Goal: Task Accomplishment & Management: Manage account settings

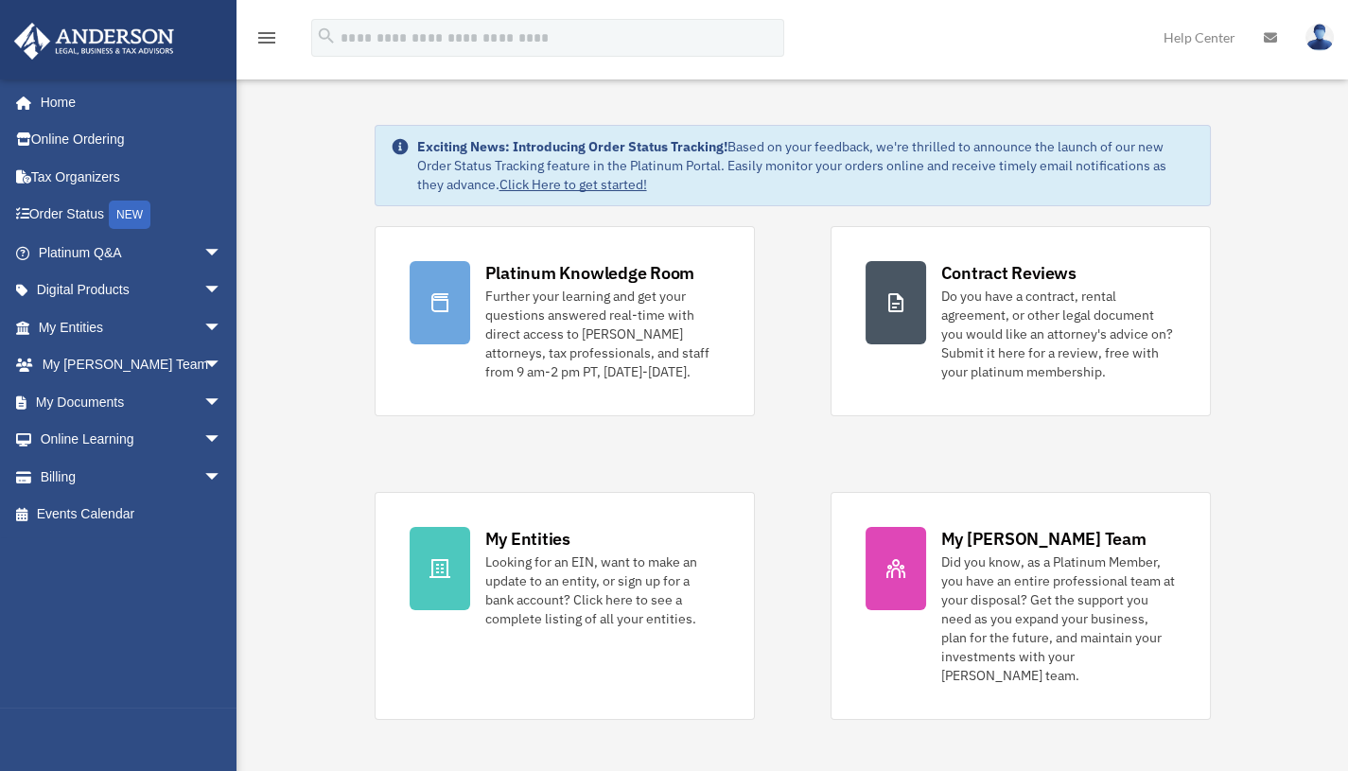
click at [170, 400] on link "My Documents arrow_drop_down" at bounding box center [131, 402] width 237 height 38
click at [203, 400] on span "arrow_drop_down" at bounding box center [222, 402] width 38 height 39
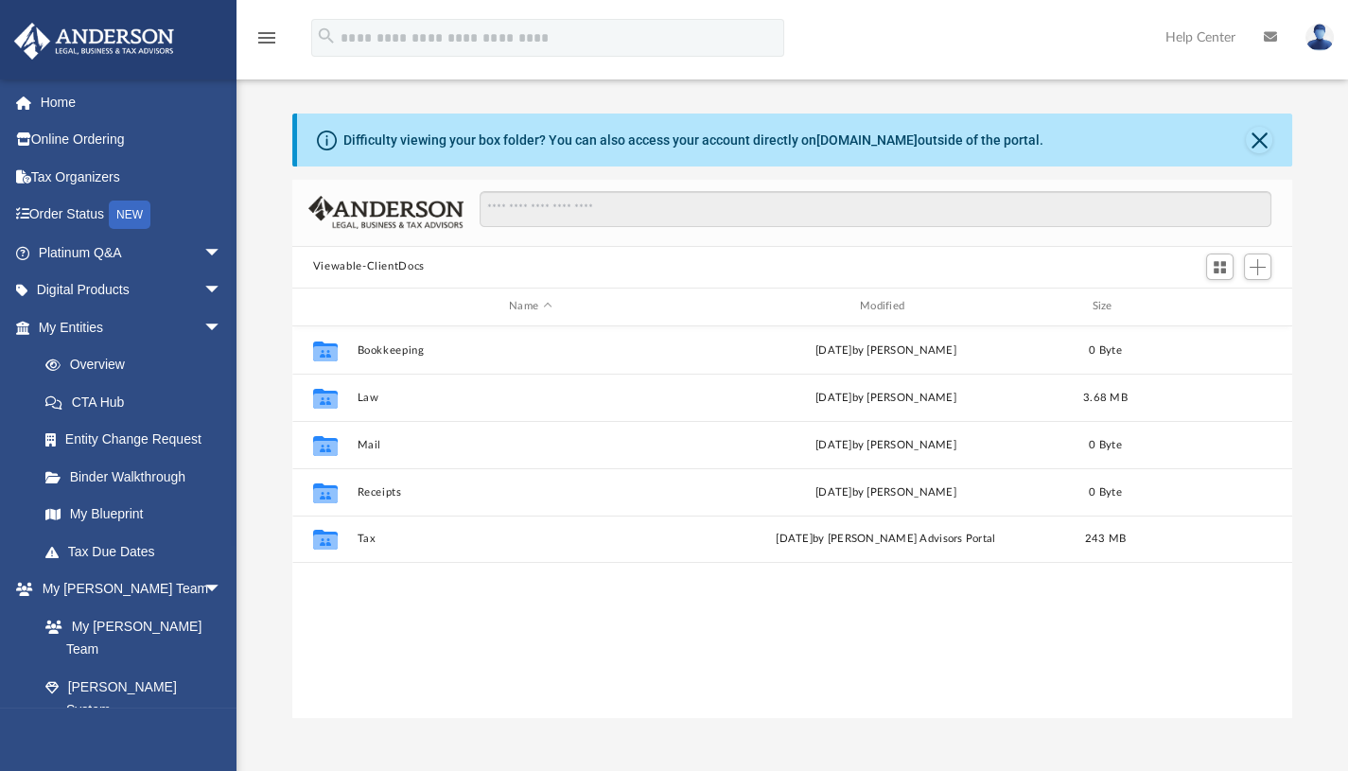
scroll to position [416, 986]
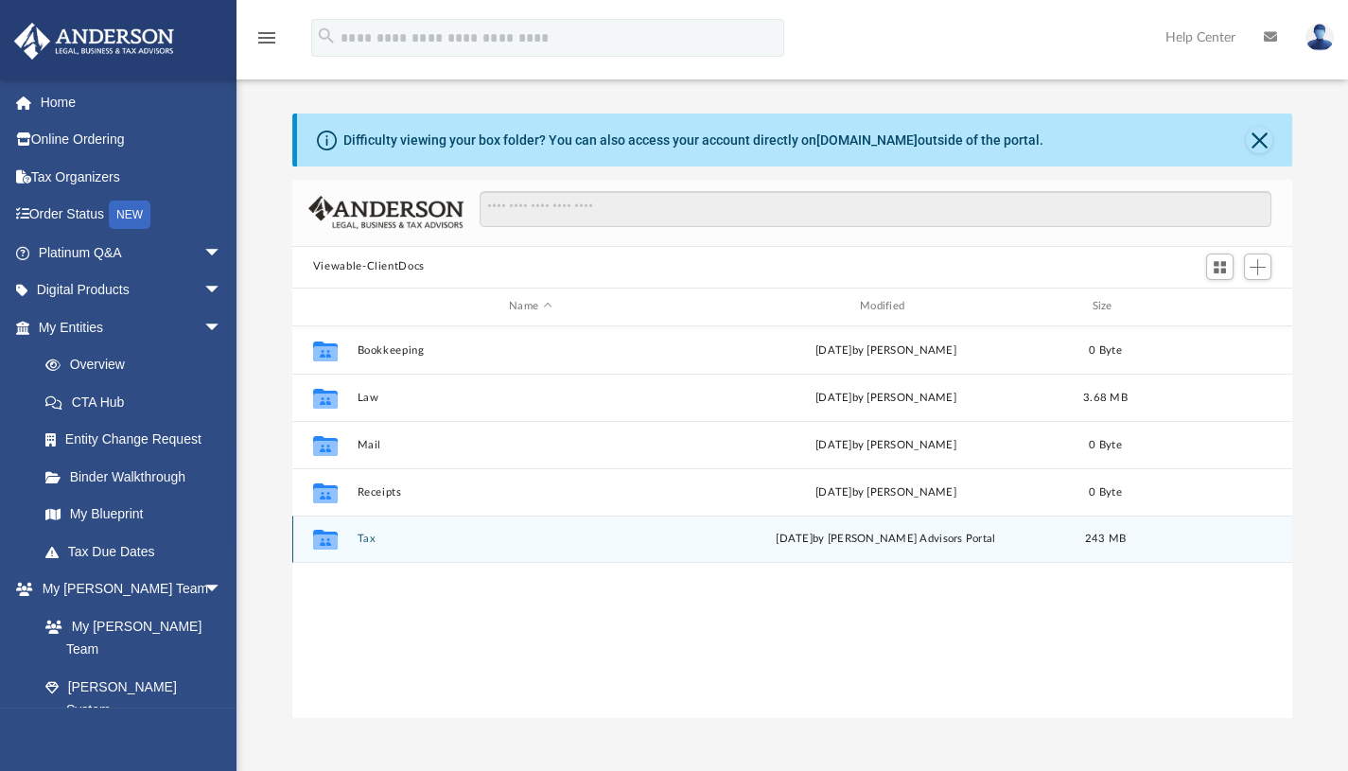
click at [331, 537] on icon "grid" at bounding box center [325, 541] width 25 height 15
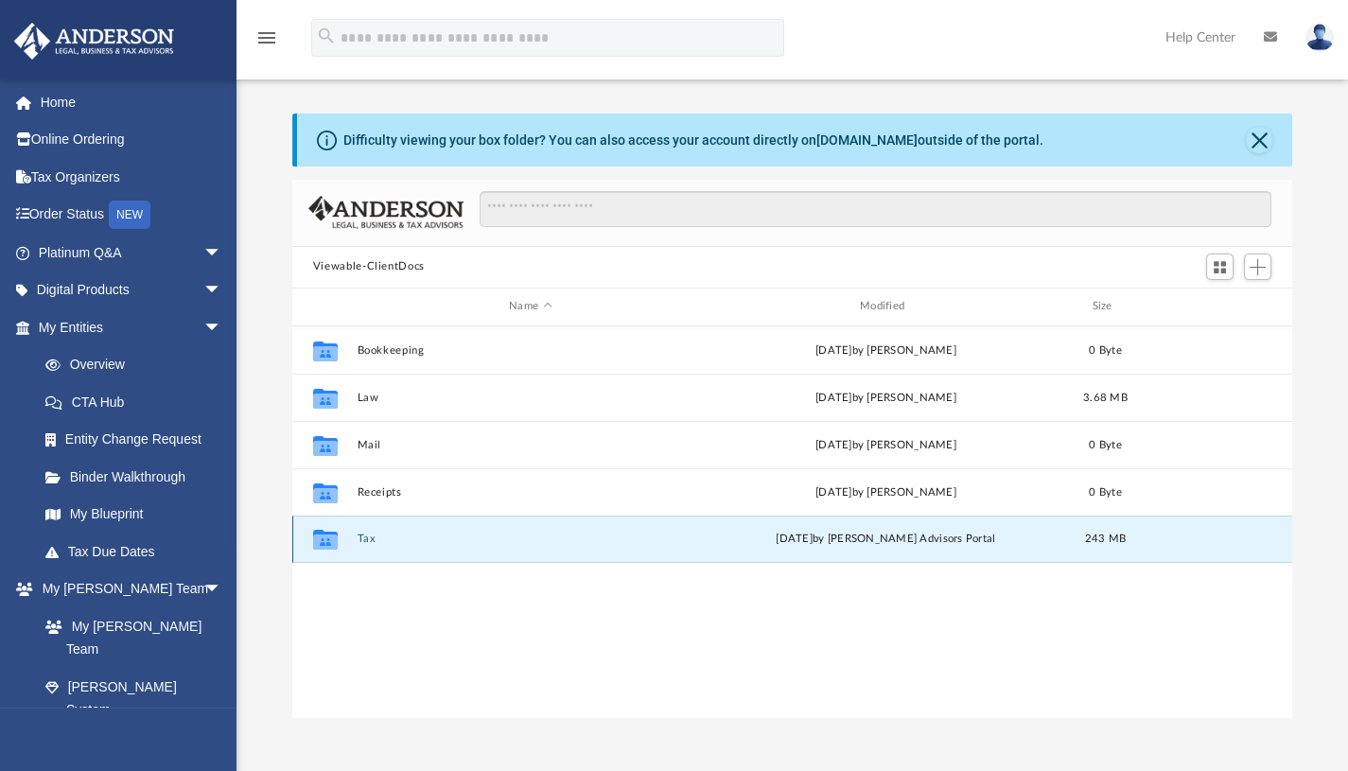
click at [331, 537] on icon "grid" at bounding box center [325, 541] width 25 height 15
click at [302, 531] on div "Collaborated Folder" at bounding box center [325, 539] width 47 height 30
click at [323, 539] on icon "grid" at bounding box center [325, 540] width 25 height 20
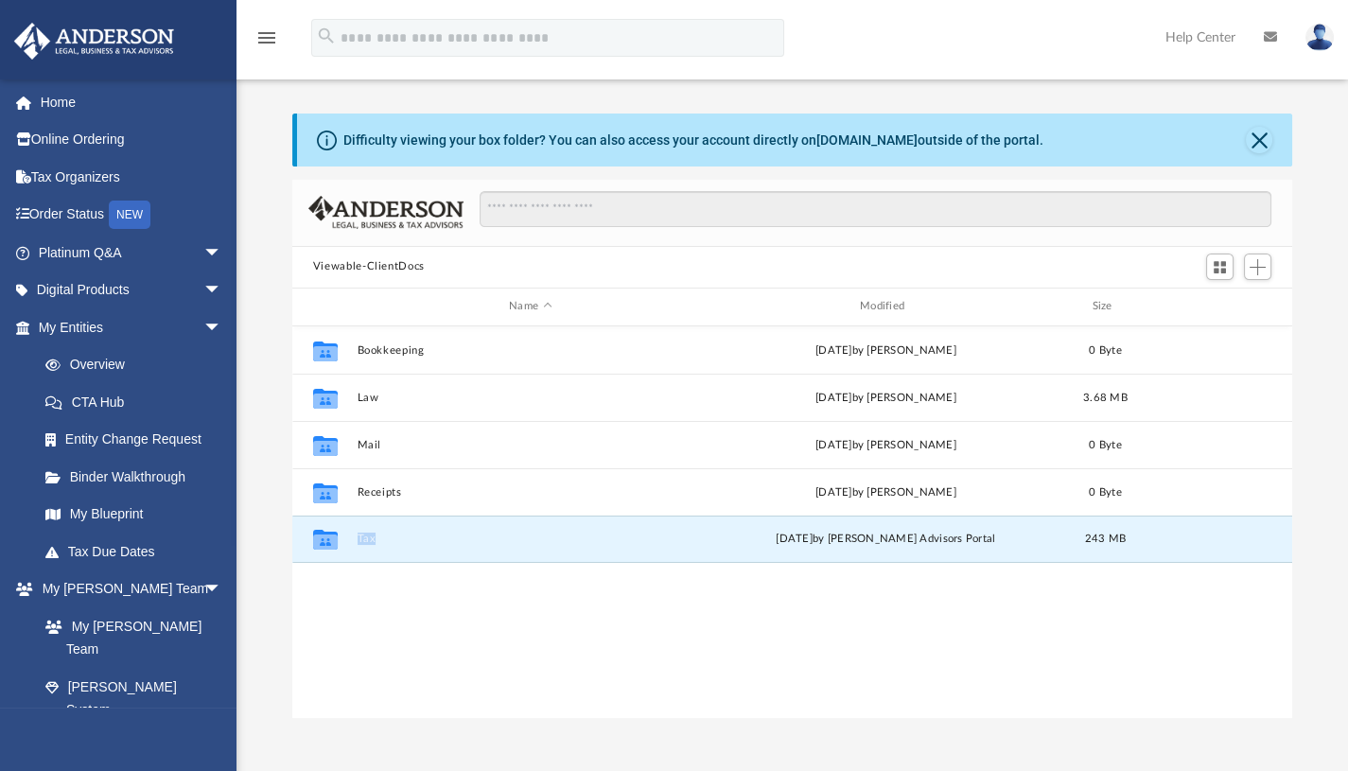
click at [368, 536] on button "Tax" at bounding box center [530, 539] width 347 height 12
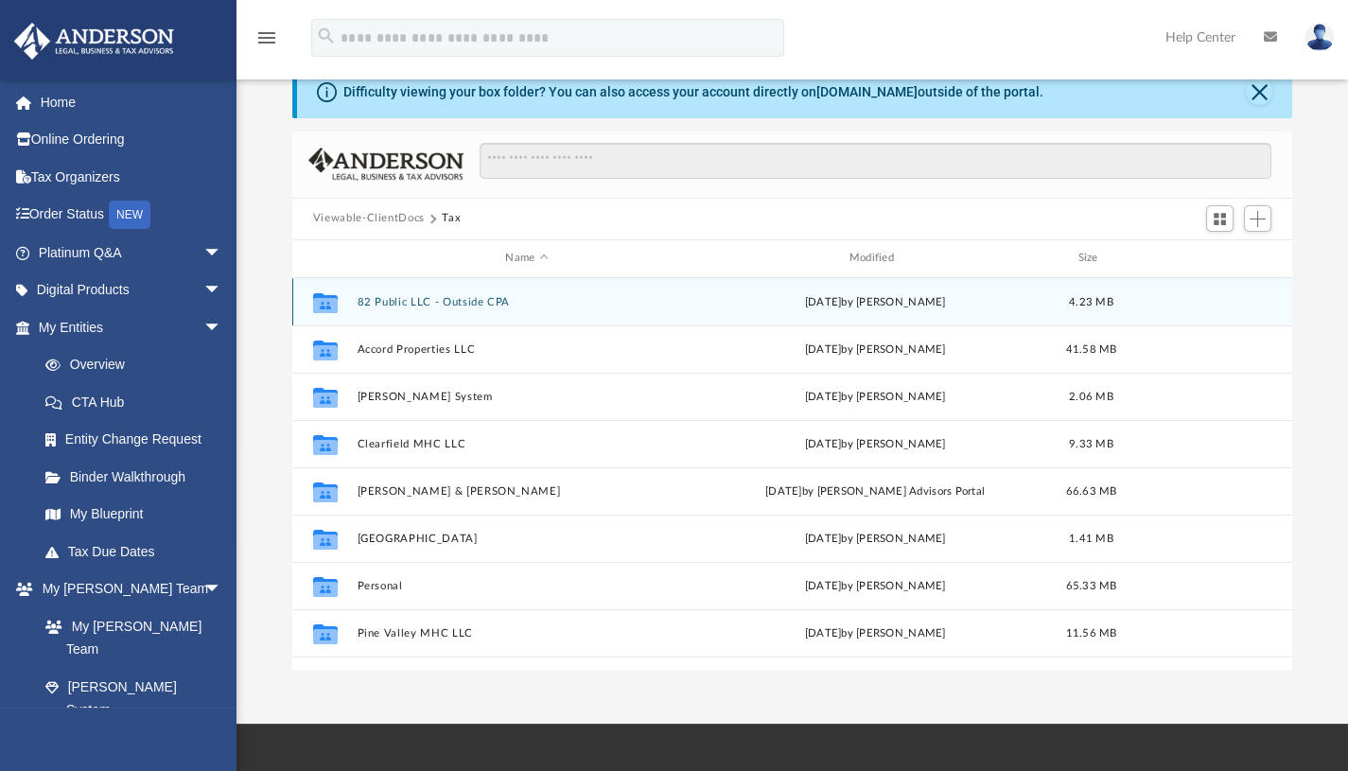
scroll to position [0, 0]
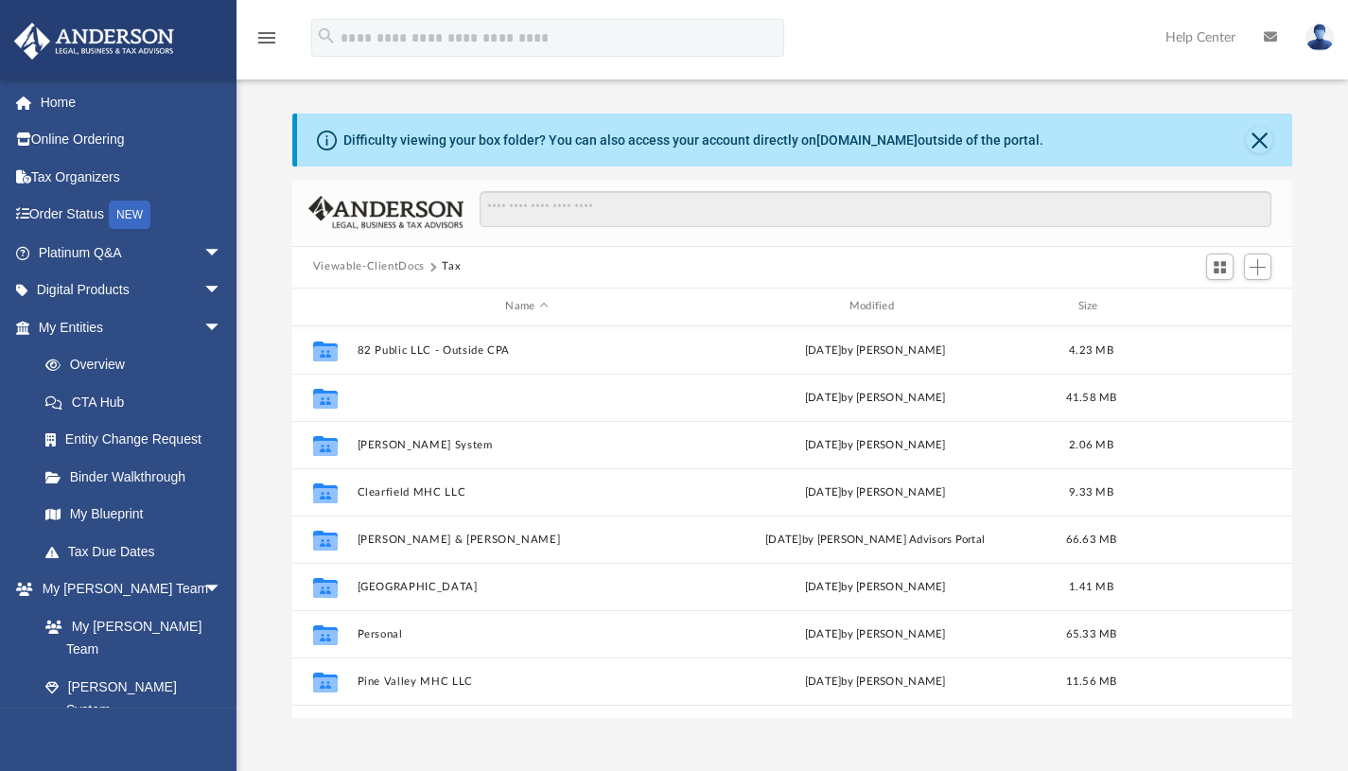
click at [446, 397] on button "Accord Properties LLC" at bounding box center [527, 397] width 340 height 12
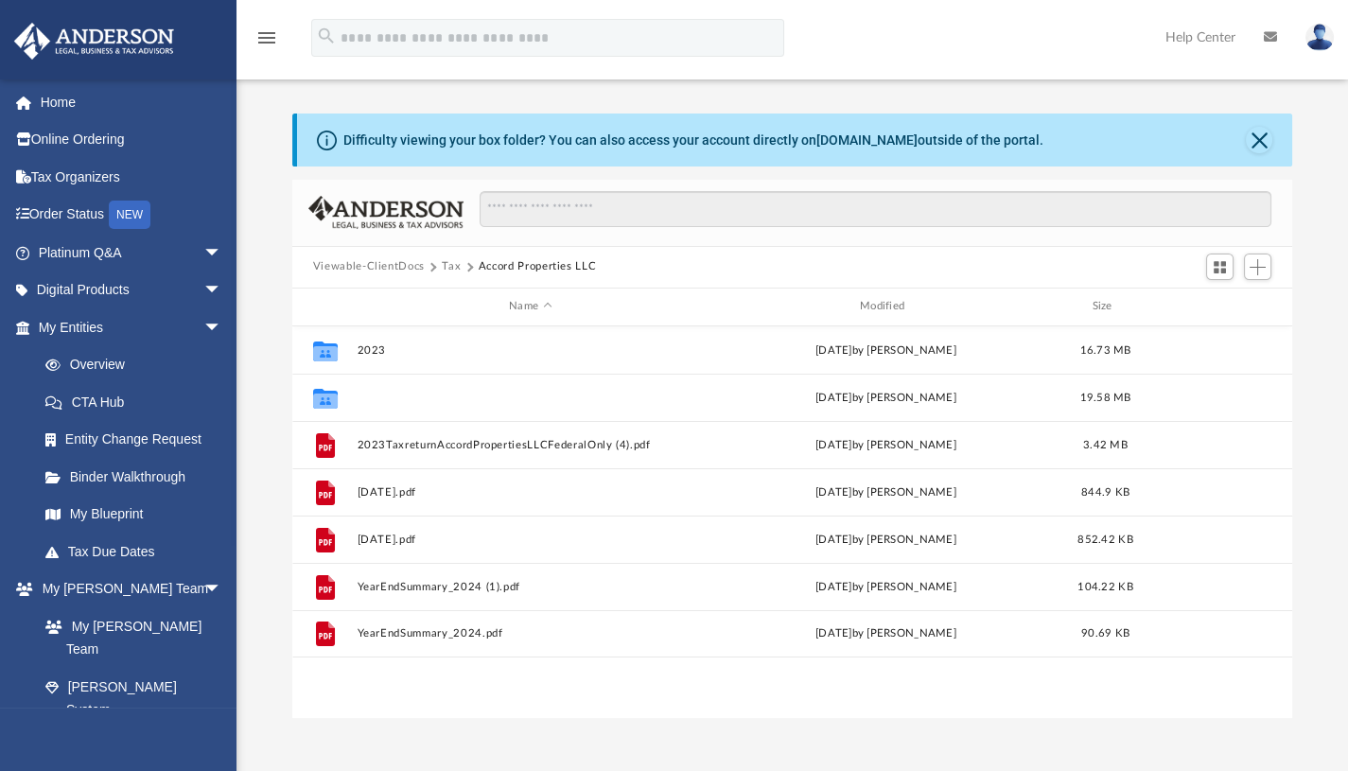
click at [450, 395] on button "2024" at bounding box center [530, 397] width 347 height 12
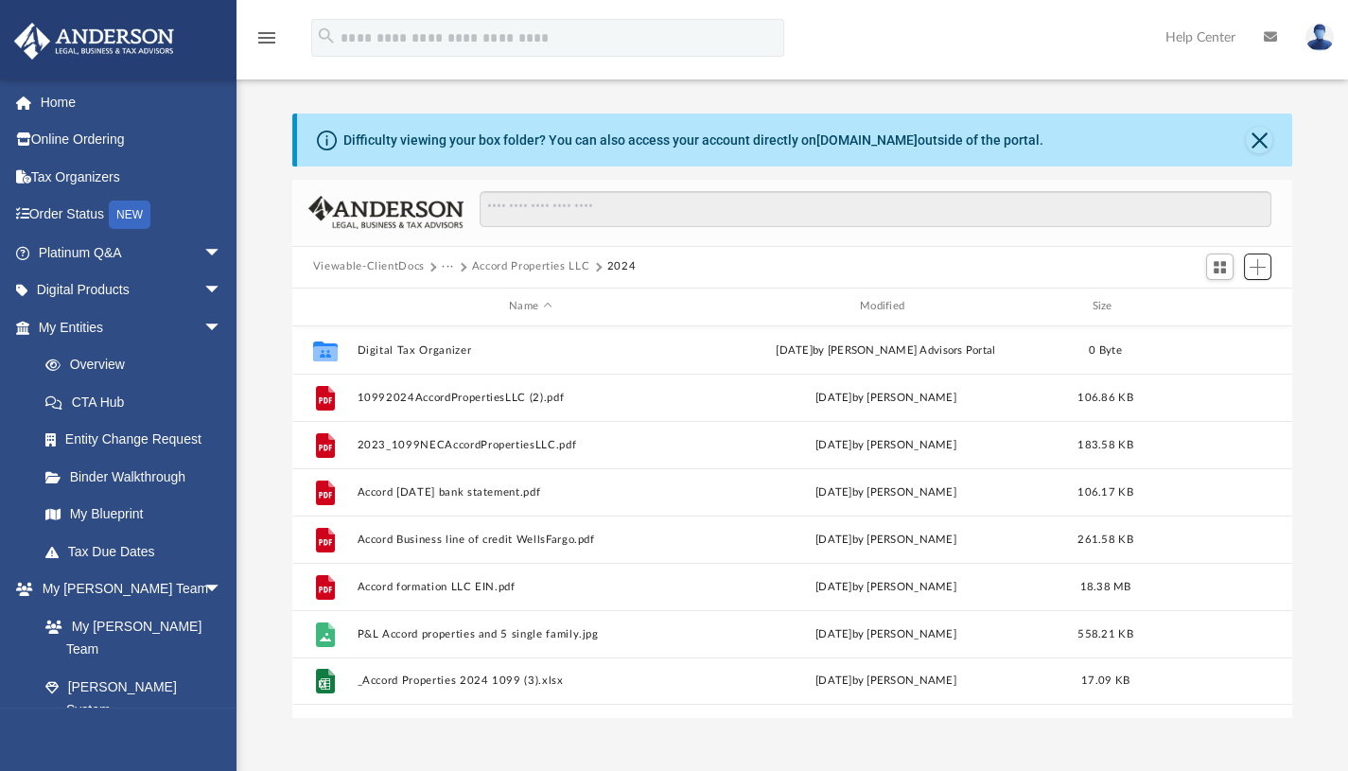
click at [1257, 268] on span "Add" at bounding box center [1257, 267] width 16 height 16
click at [1218, 304] on li "Upload" at bounding box center [1230, 304] width 61 height 20
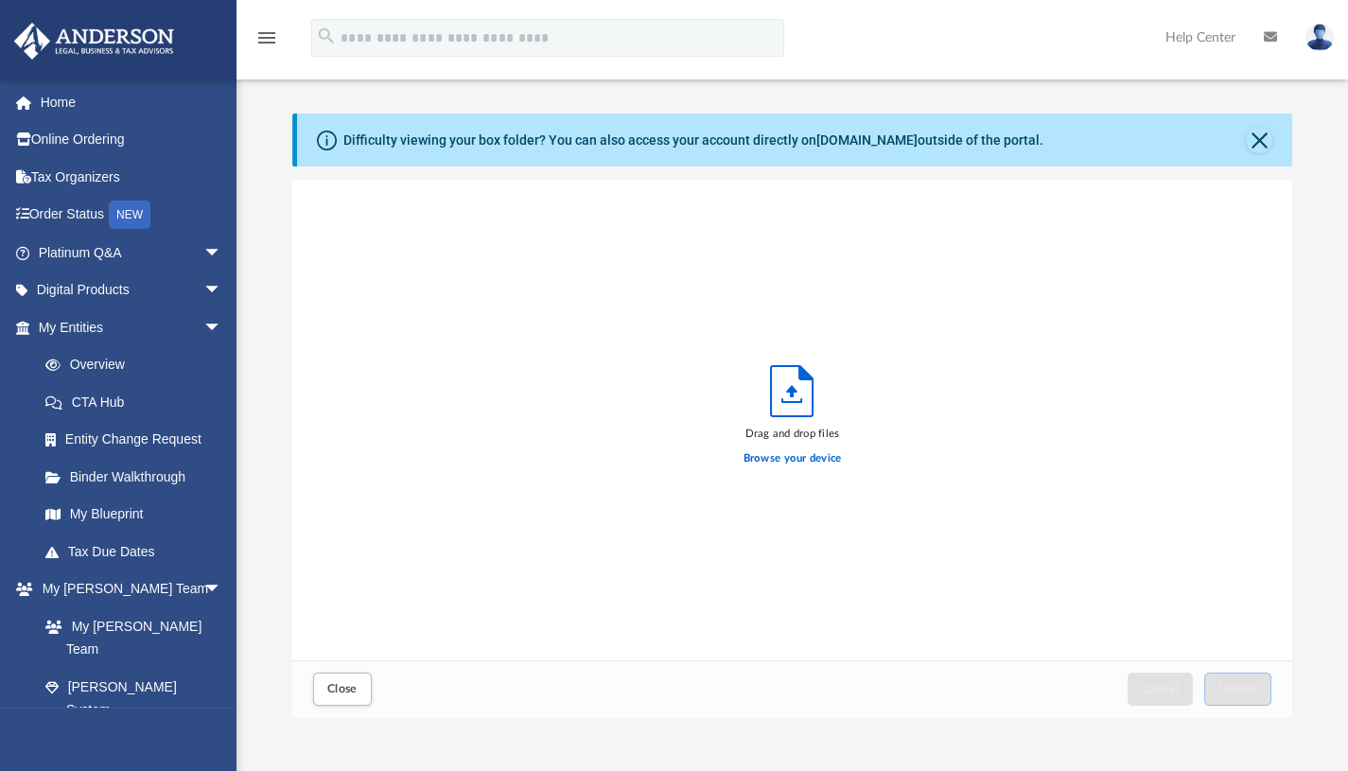
scroll to position [465, 986]
click at [820, 454] on label "Browse your device" at bounding box center [792, 458] width 98 height 17
click at [0, 0] on input "Browse your device" at bounding box center [0, 0] width 0 height 0
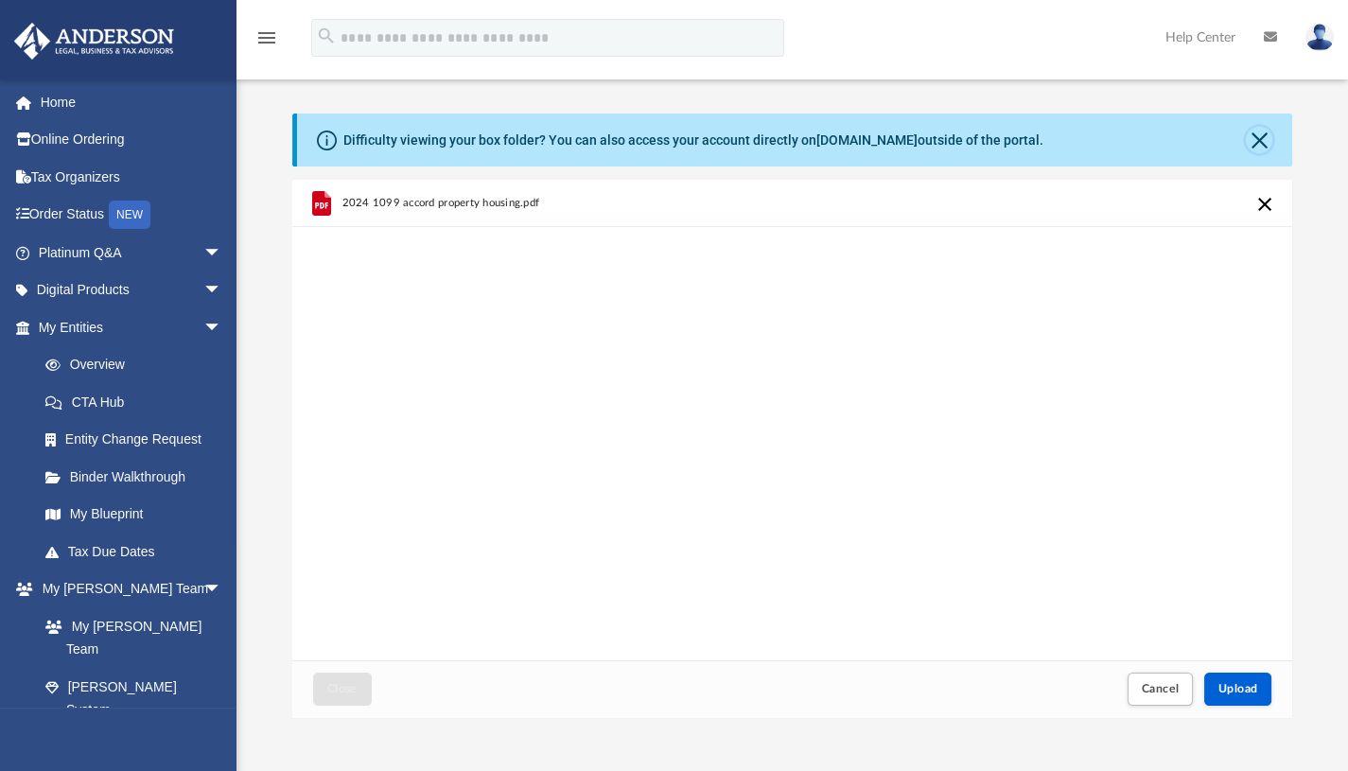
click at [1257, 138] on button "Close" at bounding box center [1259, 140] width 26 height 26
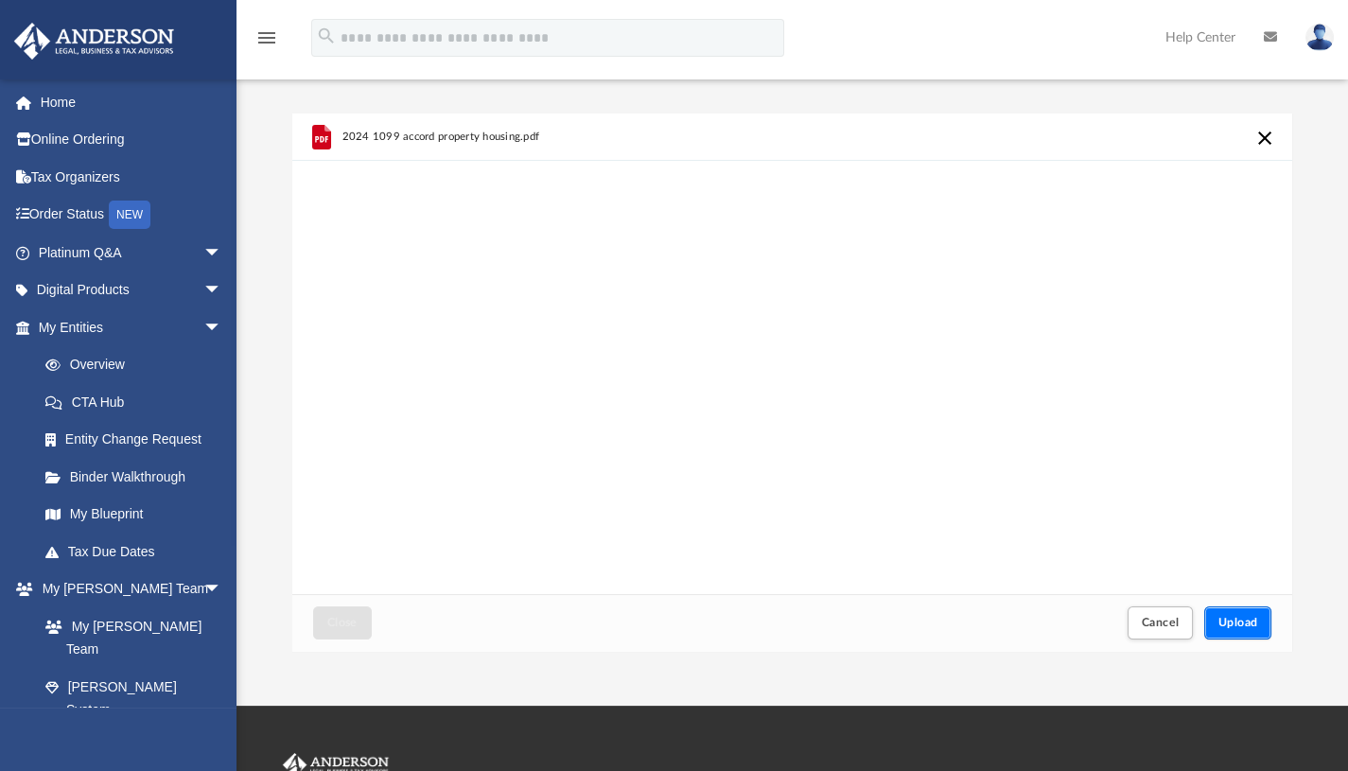
click at [1238, 620] on span "Upload" at bounding box center [1238, 622] width 40 height 11
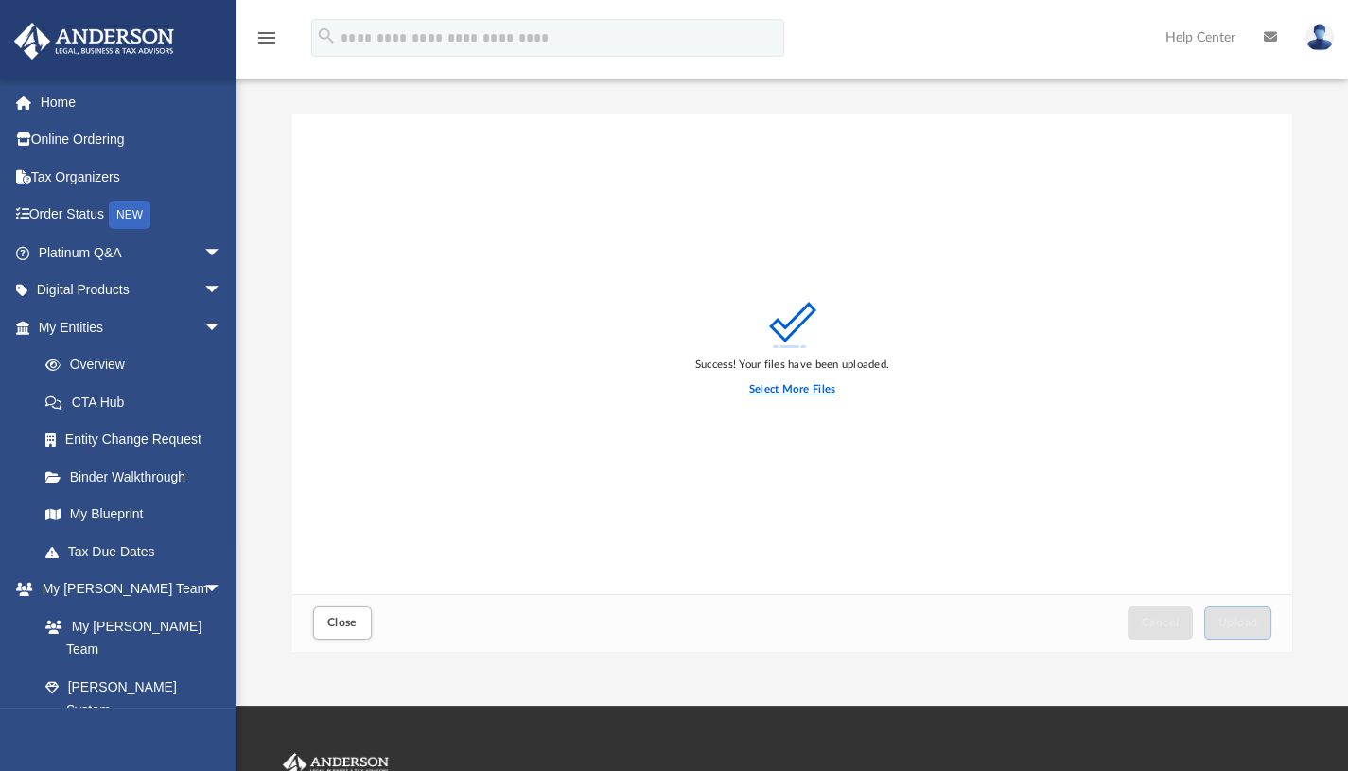
click at [803, 387] on label "Select More Files" at bounding box center [792, 389] width 86 height 17
click at [0, 0] on input "Select More Files" at bounding box center [0, 0] width 0 height 0
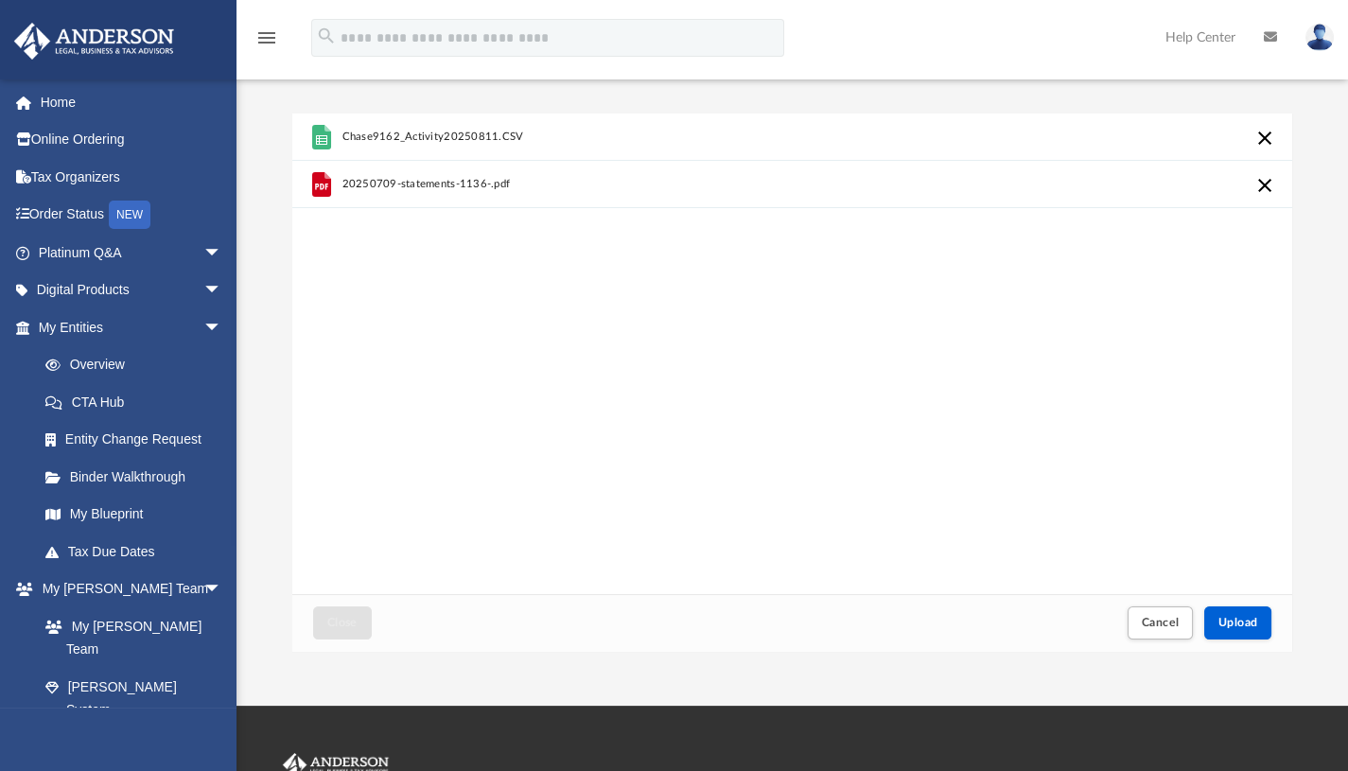
click at [356, 133] on span "Chase9162_Activity20250811.CSV" at bounding box center [432, 137] width 182 height 12
click at [323, 185] on icon "grid" at bounding box center [320, 184] width 19 height 25
click at [1237, 622] on span "Upload" at bounding box center [1238, 622] width 40 height 11
